Goal: Task Accomplishment & Management: Manage account settings

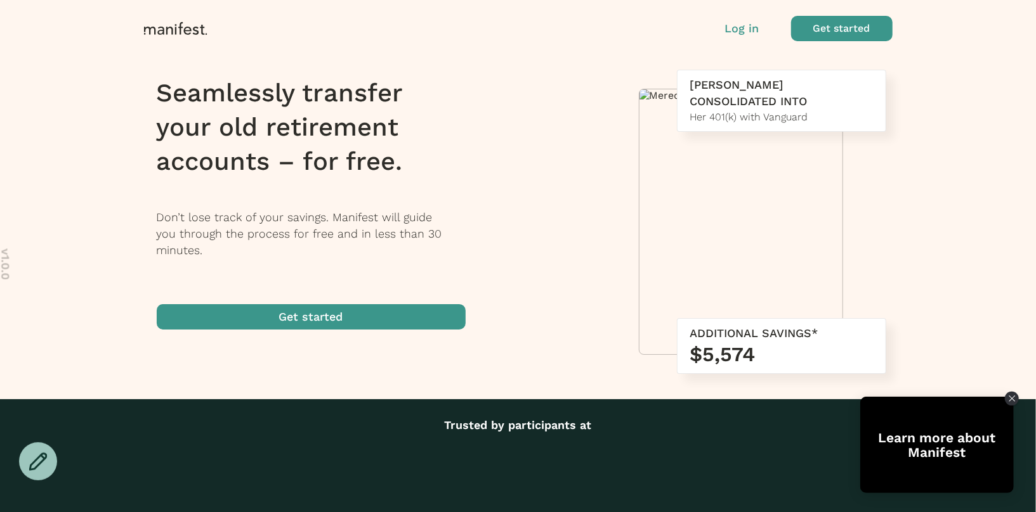
click at [740, 28] on p "Log in" at bounding box center [742, 28] width 34 height 16
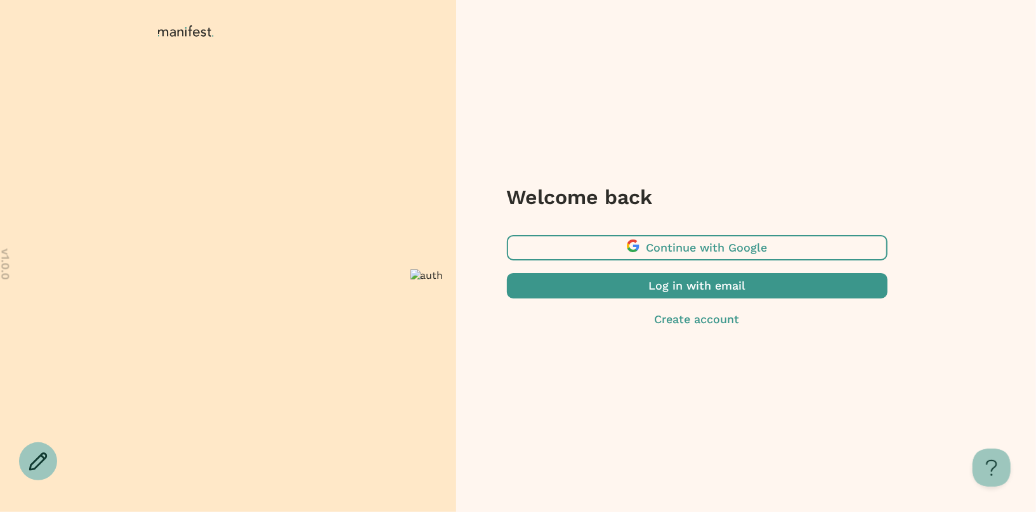
click at [671, 285] on span "button" at bounding box center [697, 285] width 381 height 25
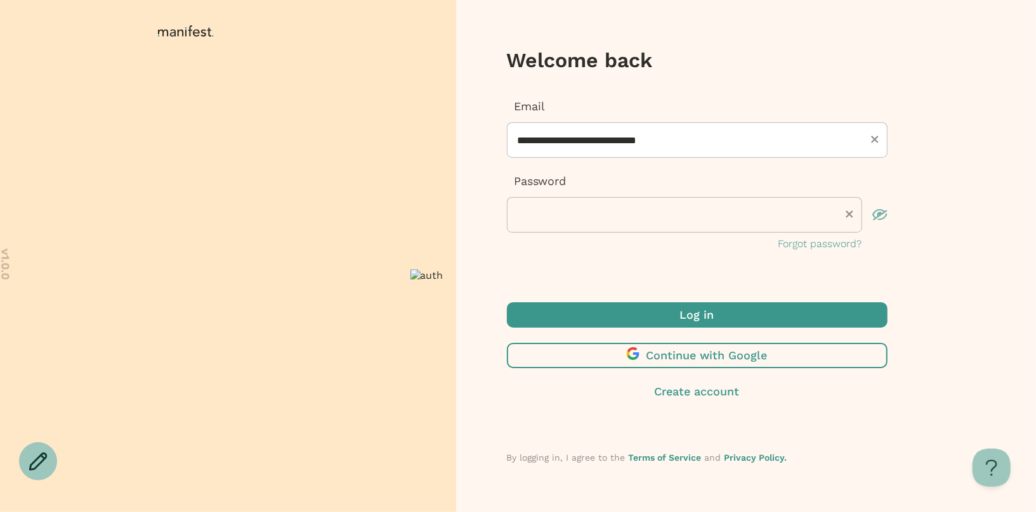
click at [651, 311] on span "submit" at bounding box center [697, 315] width 381 height 25
